Goal: Task Accomplishment & Management: Complete application form

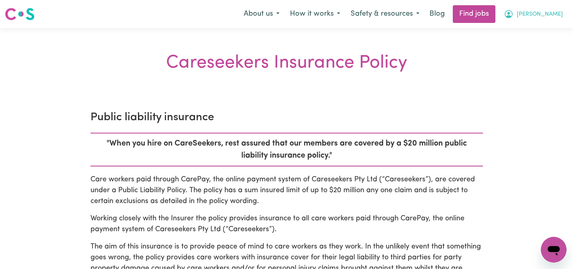
click at [554, 14] on span "[PERSON_NAME]" at bounding box center [540, 14] width 46 height 9
click at [521, 46] on link "My Dashboard" at bounding box center [537, 46] width 64 height 15
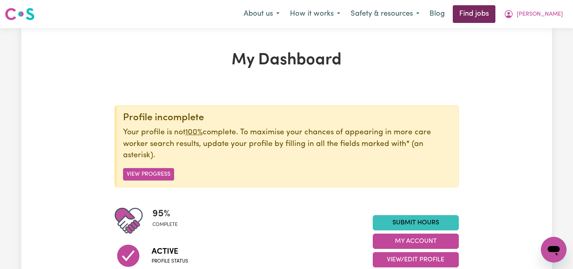
click at [496, 16] on link "Find jobs" at bounding box center [474, 14] width 43 height 18
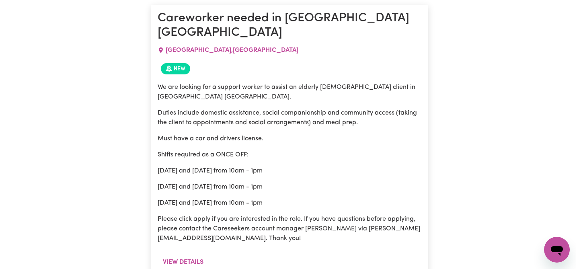
scroll to position [389, 0]
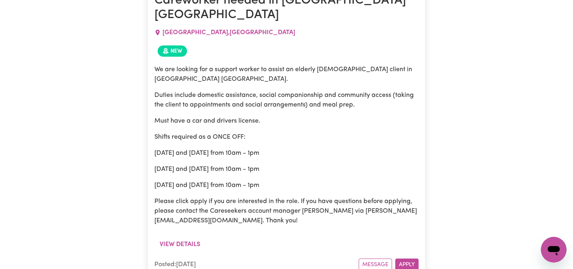
click at [184, 29] on span "[GEOGRAPHIC_DATA] , [GEOGRAPHIC_DATA]" at bounding box center [229, 32] width 133 height 6
copy span "[GEOGRAPHIC_DATA]"
click at [189, 237] on button "View details" at bounding box center [180, 244] width 51 height 15
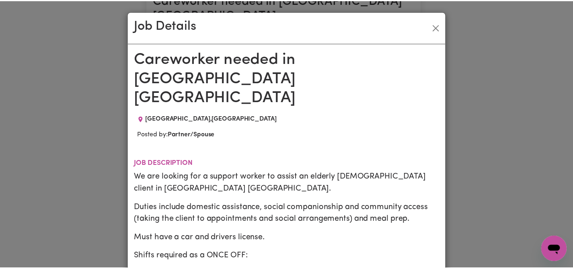
scroll to position [0, 0]
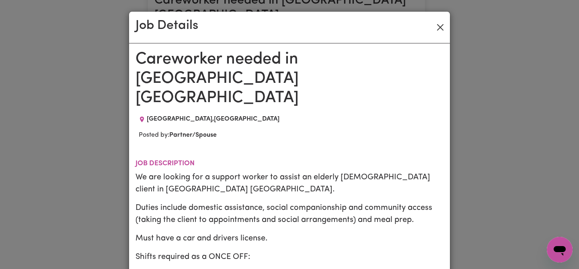
click at [438, 25] on button "Close" at bounding box center [440, 27] width 13 height 13
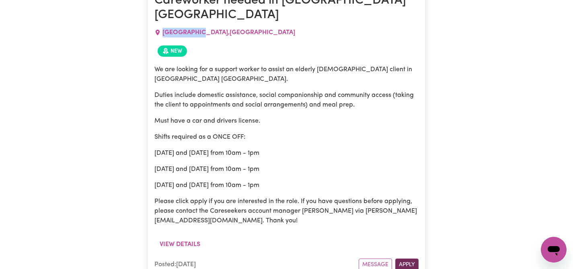
click at [406, 259] on button "Apply" at bounding box center [407, 265] width 23 height 12
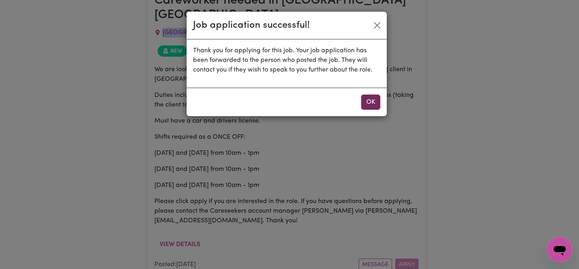
click at [366, 98] on button "OK" at bounding box center [370, 102] width 19 height 15
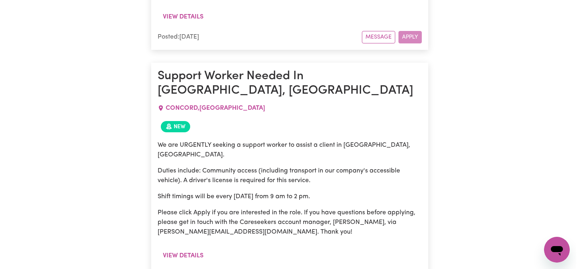
scroll to position [617, 0]
click at [184, 248] on button "View details" at bounding box center [180, 255] width 51 height 15
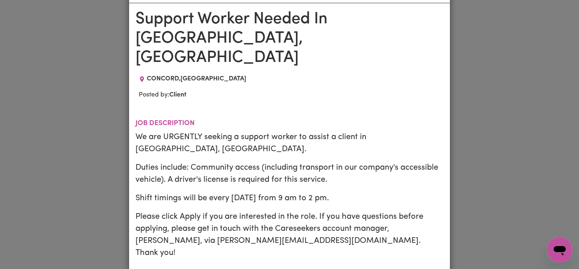
scroll to position [27, 0]
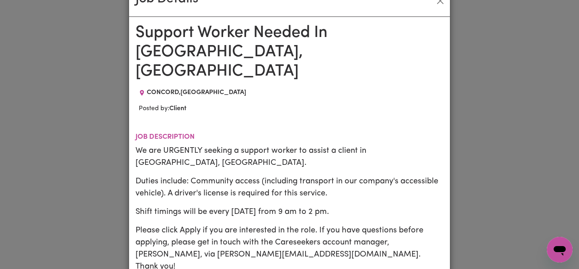
click at [164, 89] on span "[GEOGRAPHIC_DATA] , [GEOGRAPHIC_DATA]" at bounding box center [196, 92] width 99 height 6
copy span "CONCORD"
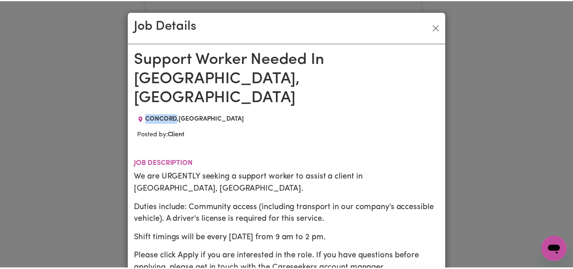
scroll to position [0, 0]
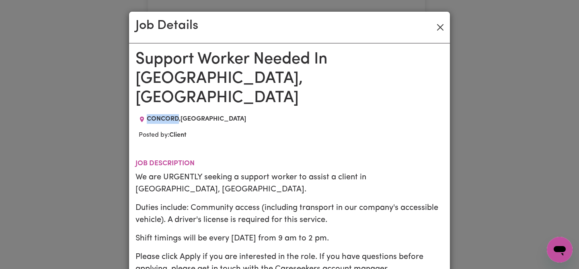
click at [435, 26] on button "Close" at bounding box center [440, 27] width 13 height 13
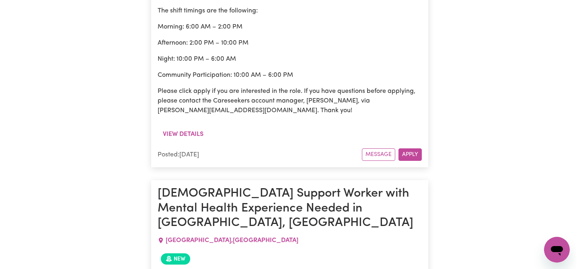
scroll to position [1311, 0]
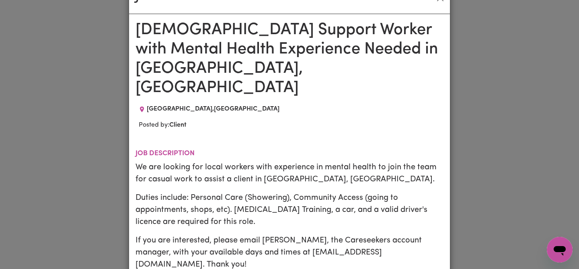
scroll to position [28, 0]
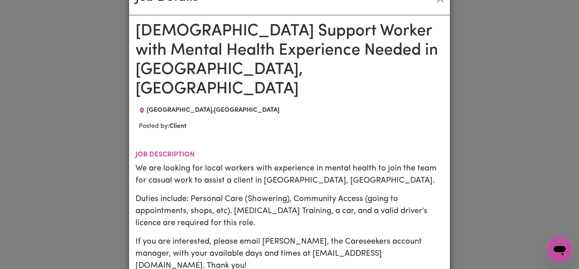
click at [168, 107] on span "[GEOGRAPHIC_DATA] , [GEOGRAPHIC_DATA]" at bounding box center [213, 110] width 133 height 6
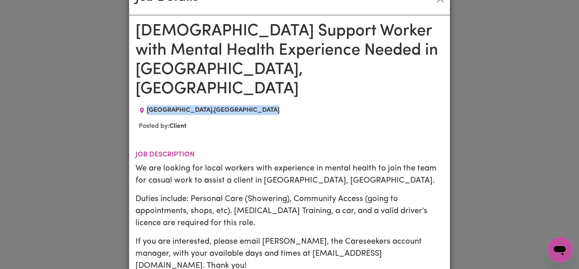
click at [180, 107] on span "[GEOGRAPHIC_DATA] , [GEOGRAPHIC_DATA]" at bounding box center [213, 110] width 133 height 6
drag, startPoint x: 190, startPoint y: 91, endPoint x: 144, endPoint y: 91, distance: 45.1
click at [147, 107] on span "[GEOGRAPHIC_DATA] , [GEOGRAPHIC_DATA]" at bounding box center [213, 110] width 133 height 6
copy span "[GEOGRAPHIC_DATA] ,"
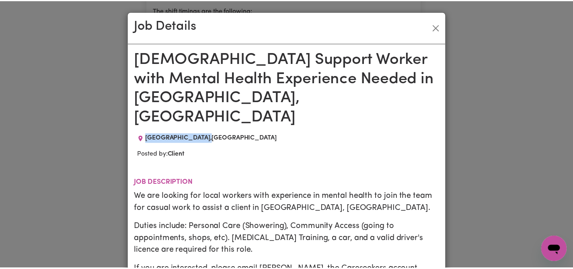
scroll to position [0, 0]
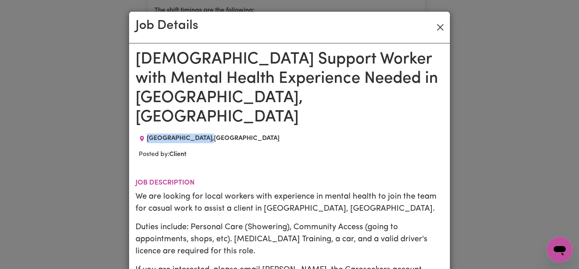
click at [436, 26] on button "Close" at bounding box center [440, 27] width 13 height 13
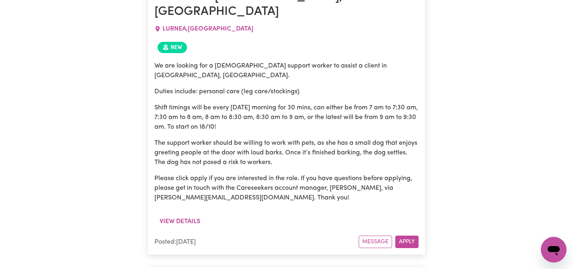
scroll to position [2045, 0]
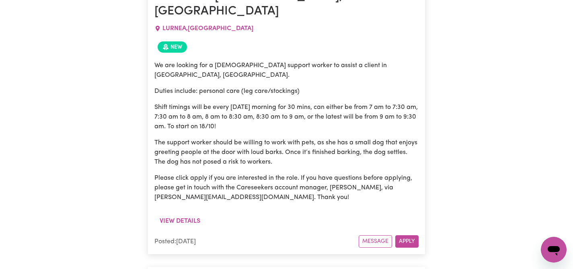
drag, startPoint x: 163, startPoint y: 129, endPoint x: 203, endPoint y: 133, distance: 40.5
copy span "[PERSON_NAME] POINT"
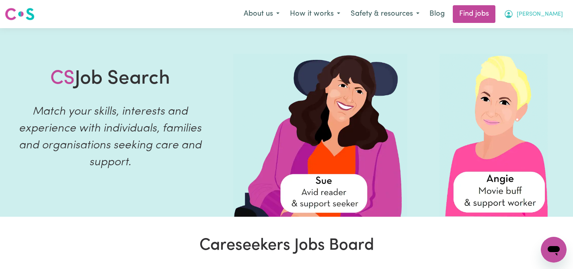
click at [554, 13] on span "[PERSON_NAME]" at bounding box center [540, 14] width 46 height 9
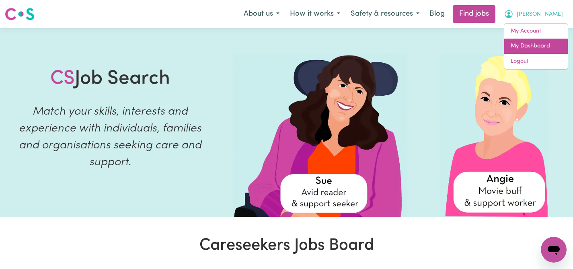
click at [538, 41] on link "My Dashboard" at bounding box center [537, 46] width 64 height 15
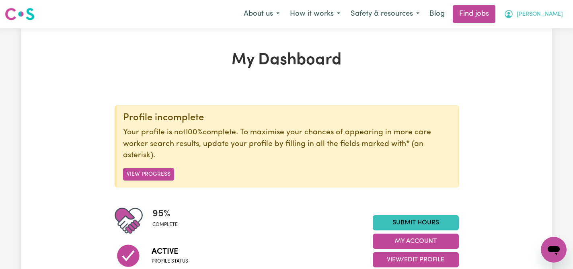
click at [551, 13] on button "[PERSON_NAME]" at bounding box center [534, 14] width 70 height 17
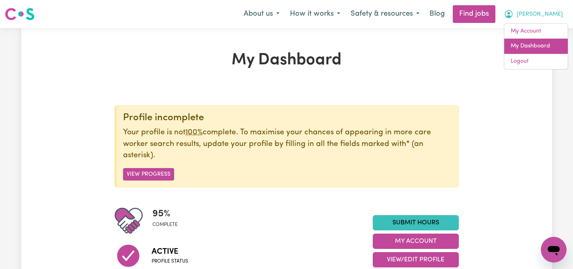
click at [528, 44] on link "My Dashboard" at bounding box center [537, 46] width 64 height 15
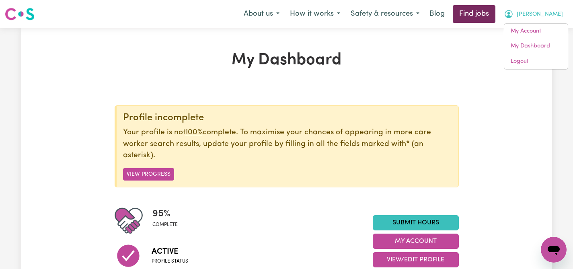
click at [496, 12] on link "Find jobs" at bounding box center [474, 14] width 43 height 18
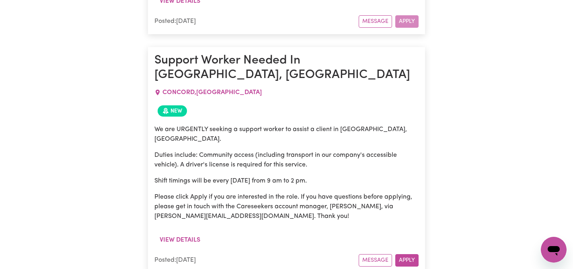
scroll to position [629, 0]
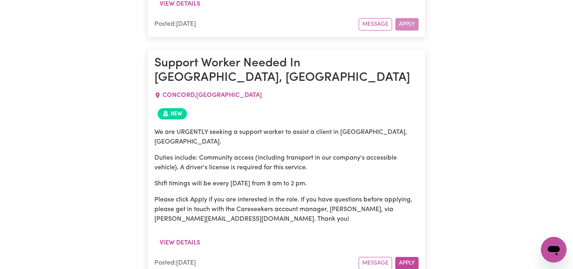
click at [183, 92] on span "[GEOGRAPHIC_DATA] , [GEOGRAPHIC_DATA]" at bounding box center [212, 95] width 99 height 6
copy span "CONCORD"
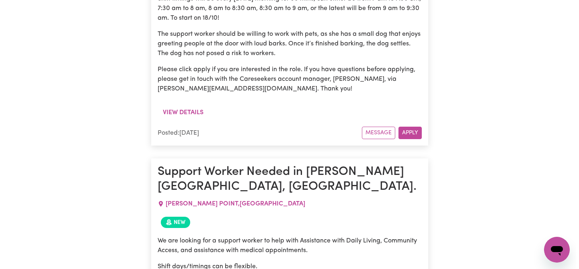
scroll to position [2151, 0]
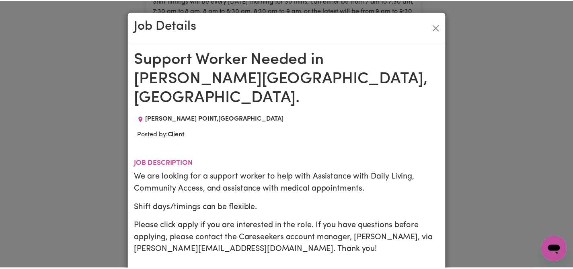
scroll to position [0, 0]
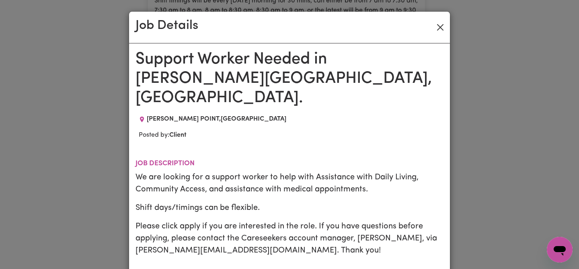
click at [439, 25] on button "Close" at bounding box center [440, 27] width 13 height 13
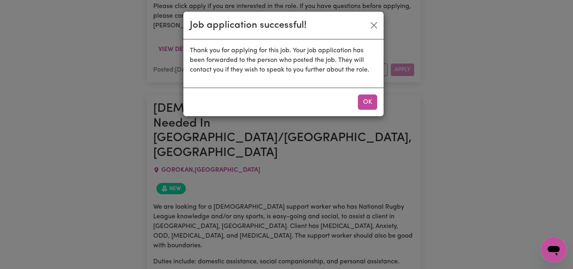
scroll to position [2440, 0]
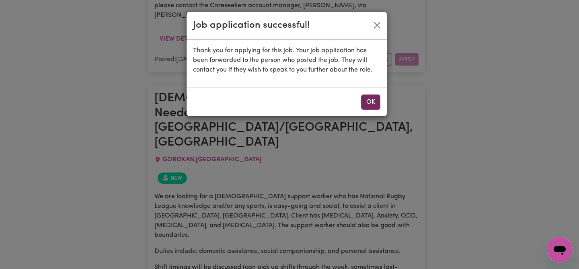
click at [368, 105] on button "OK" at bounding box center [370, 102] width 19 height 15
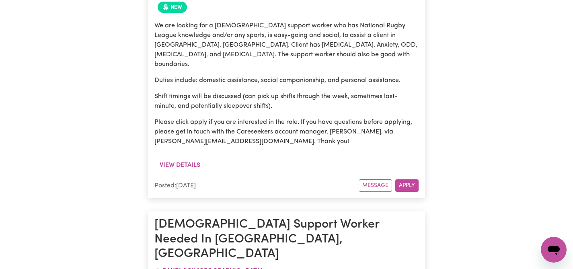
scroll to position [2612, 0]
click at [183, 268] on span "RANDWICK , New South Wales" at bounding box center [213, 271] width 100 height 6
copy span "RANDWICK"
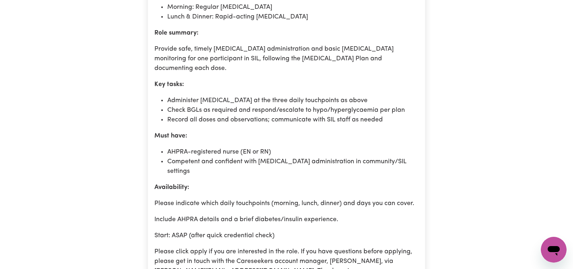
scroll to position [3237, 0]
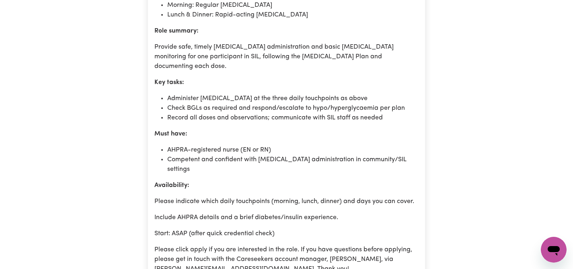
drag, startPoint x: 164, startPoint y: 93, endPoint x: 209, endPoint y: 90, distance: 45.2
copy span "[GEOGRAPHIC_DATA]"
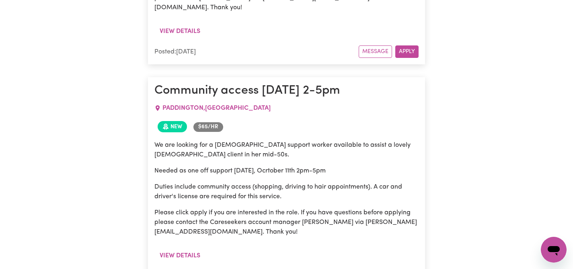
scroll to position [3731, 0]
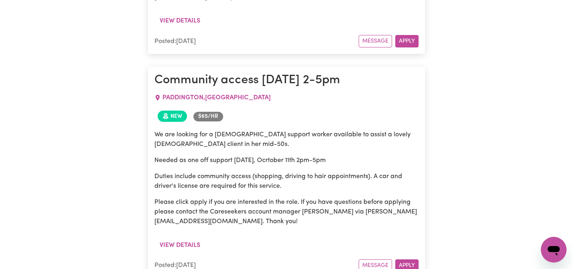
scroll to position [3736, 0]
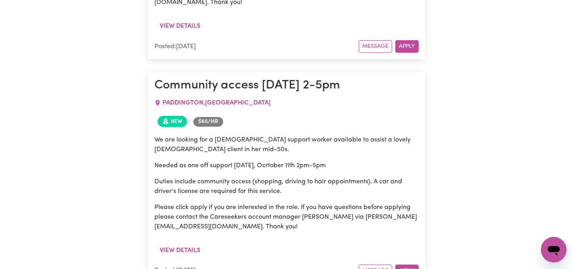
copy span "[GEOGRAPHIC_DATA]"
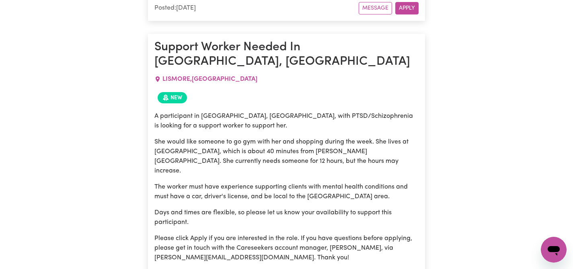
scroll to position [4299, 0]
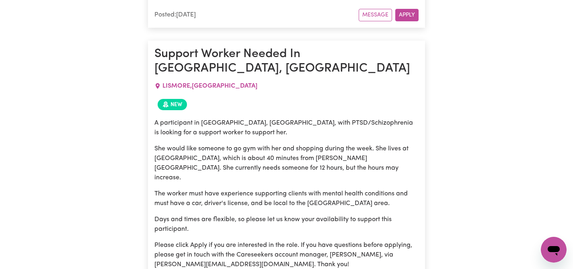
copy span "PADSTOW"
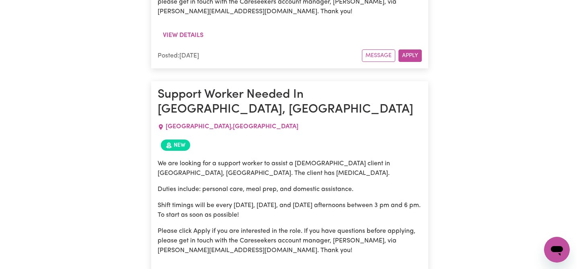
scroll to position [4833, 0]
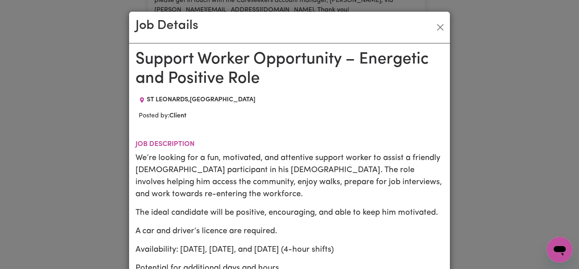
scroll to position [0, 0]
click at [437, 26] on button "Close" at bounding box center [440, 27] width 13 height 13
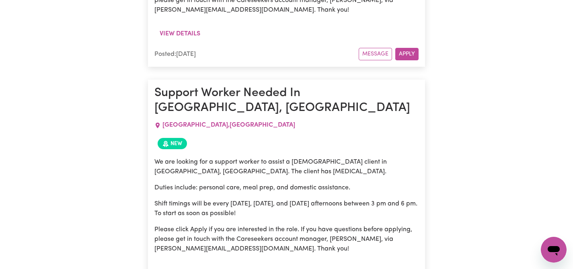
drag, startPoint x: 259, startPoint y: 158, endPoint x: 344, endPoint y: 162, distance: 85.4
copy p "lindsay@careseekers.com.au"
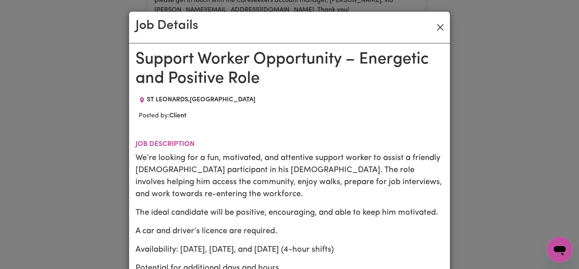
click at [439, 25] on button "Close" at bounding box center [440, 27] width 13 height 13
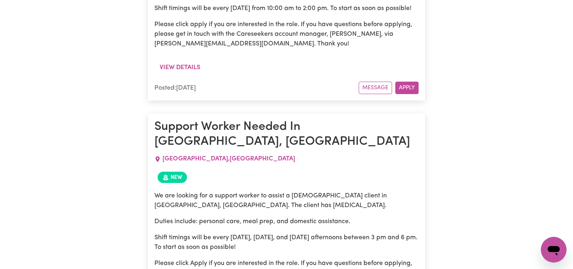
scroll to position [4794, 0]
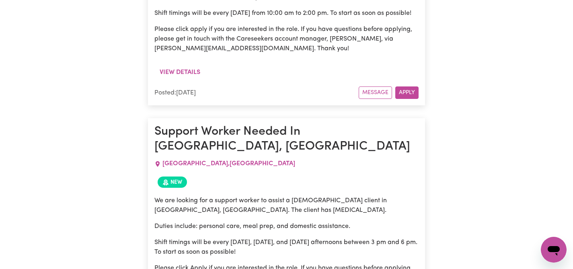
drag, startPoint x: 157, startPoint y: 28, endPoint x: 233, endPoint y: 54, distance: 80.7
copy article "Support Worker Opportunity – Energetic and Positive Role"
drag, startPoint x: 258, startPoint y: 61, endPoint x: 161, endPoint y: 64, distance: 97.0
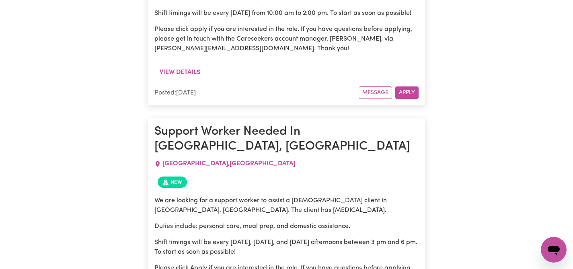
copy span "ST LEONARDS , New South Wales"
drag, startPoint x: 156, startPoint y: 27, endPoint x: 399, endPoint y: 206, distance: 302.7
copy article "Support Worker Opportunity – Energetic and Positive Role ST LEONARDS , New Sout…"
